Goal: Check status

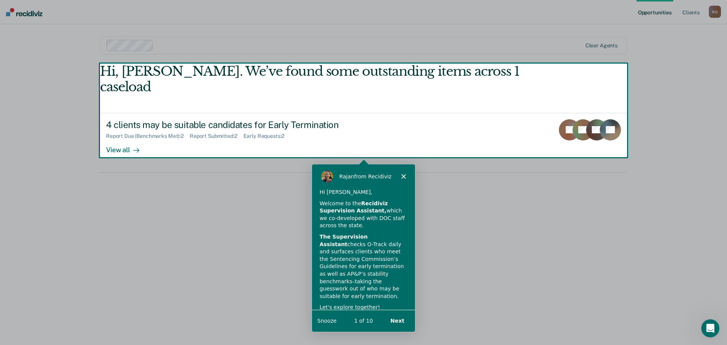
click at [406, 177] on div "[PERSON_NAME] from Recidiviz" at bounding box center [363, 176] width 103 height 24
click at [398, 177] on div "[PERSON_NAME] from Recidiviz" at bounding box center [363, 176] width 103 height 24
click at [399, 176] on div "[PERSON_NAME] from Recidiviz" at bounding box center [363, 176] width 103 height 24
click at [400, 176] on div "[PERSON_NAME] from Recidiviz" at bounding box center [363, 176] width 103 height 24
click at [404, 176] on polygon "Close" at bounding box center [403, 175] width 5 height 5
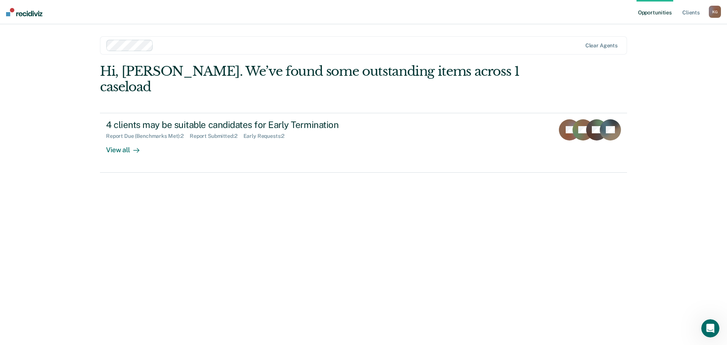
click at [405, 177] on div "Hi, [PERSON_NAME]. We’ve found some outstanding items across 1 caseload 4 clien…" at bounding box center [363, 194] width 527 height 260
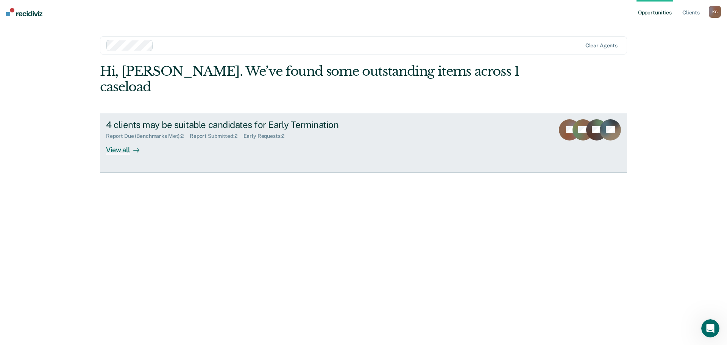
click at [116, 139] on div "View all" at bounding box center [127, 146] width 42 height 15
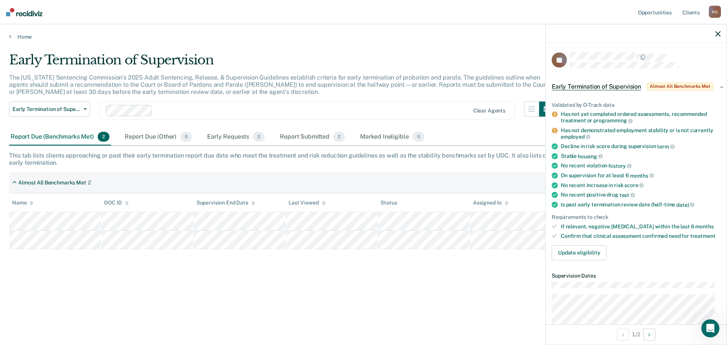
click at [99, 225] on tr at bounding box center [363, 221] width 709 height 19
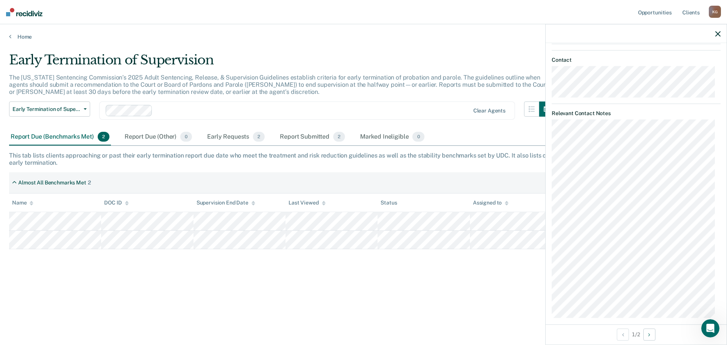
scroll to position [319, 0]
click at [720, 36] on div at bounding box center [635, 33] width 181 height 19
